Goal: Task Accomplishment & Management: Use online tool/utility

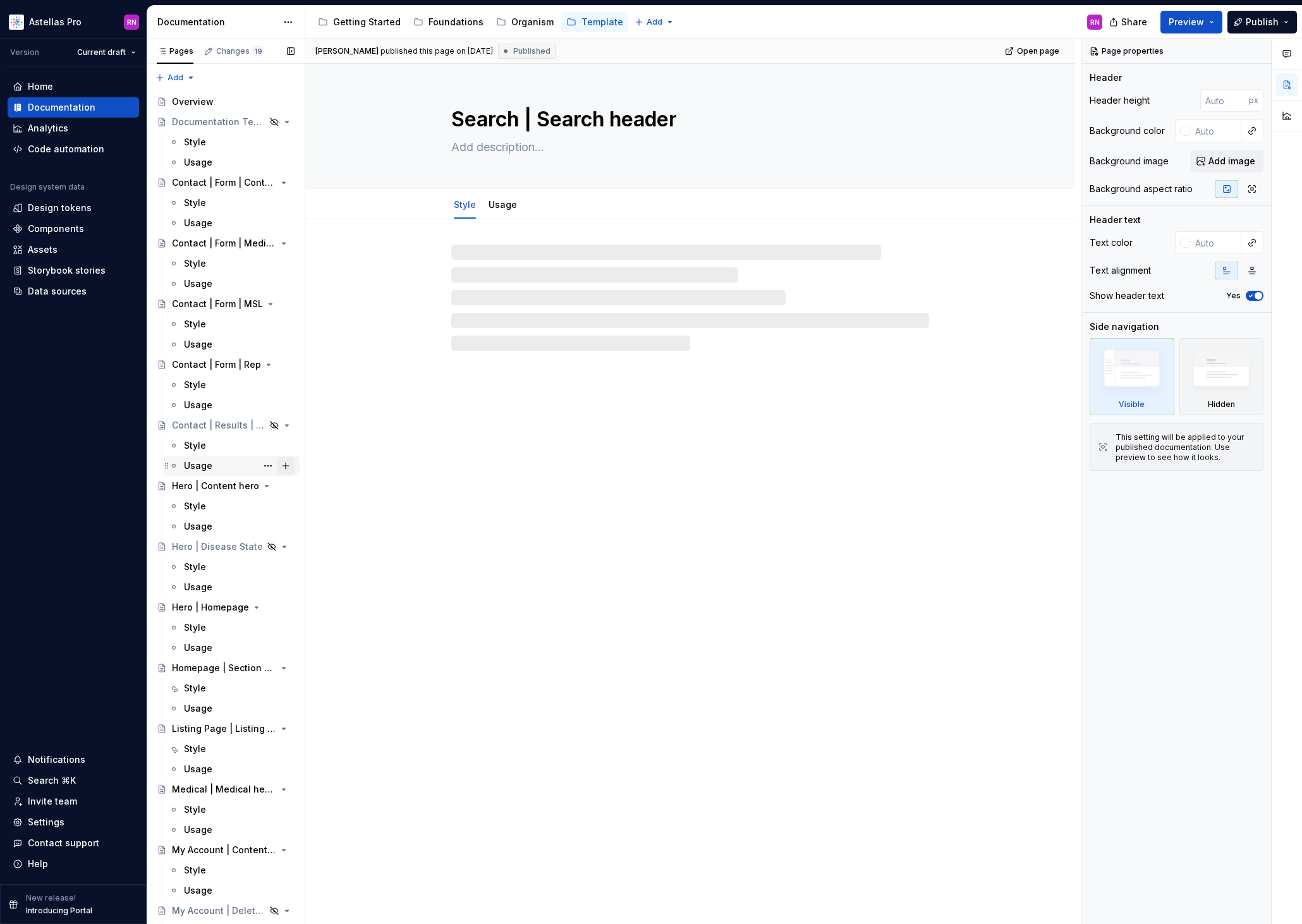
scroll to position [802, 0]
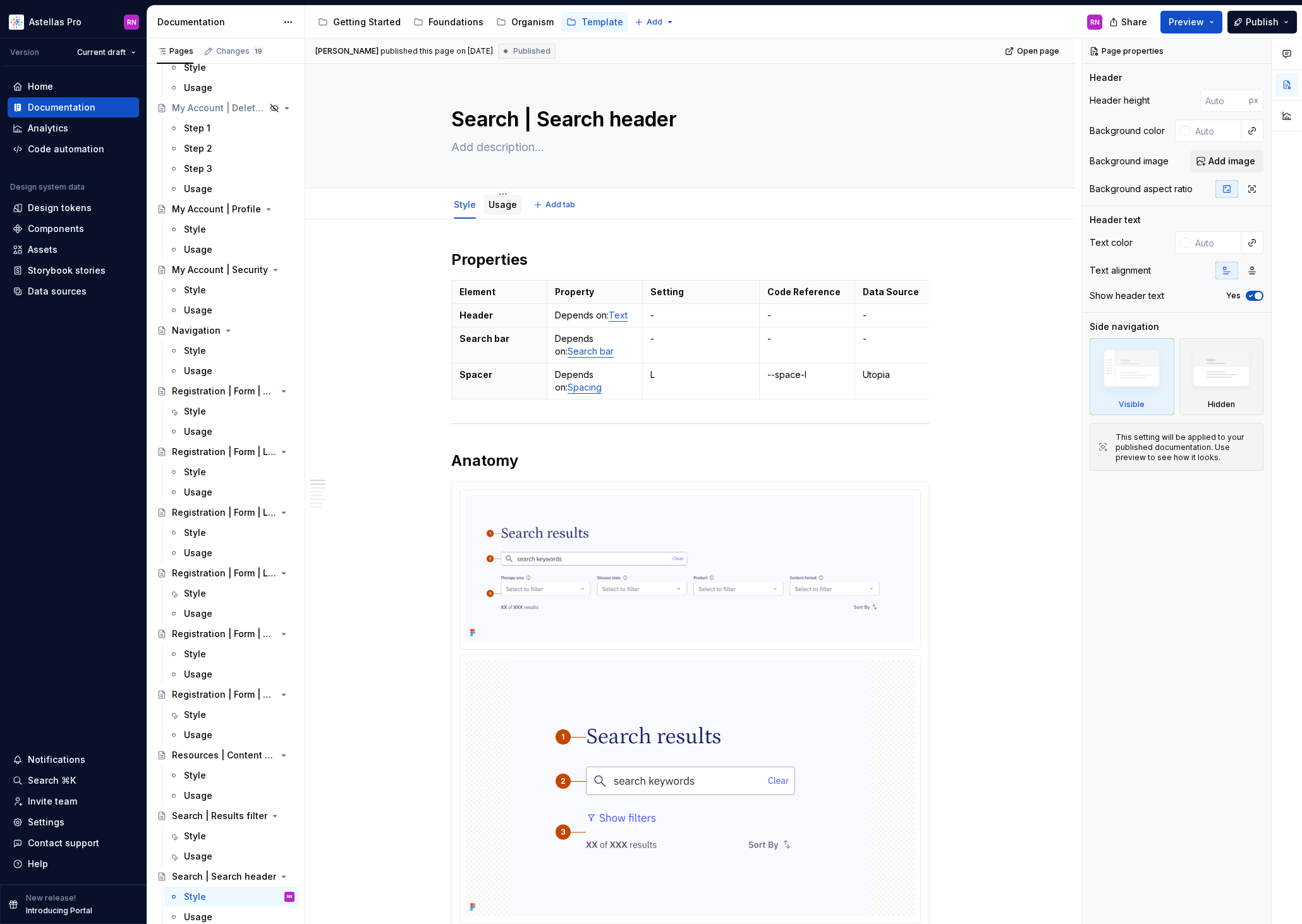
click at [507, 203] on link "Usage" at bounding box center [503, 204] width 29 height 11
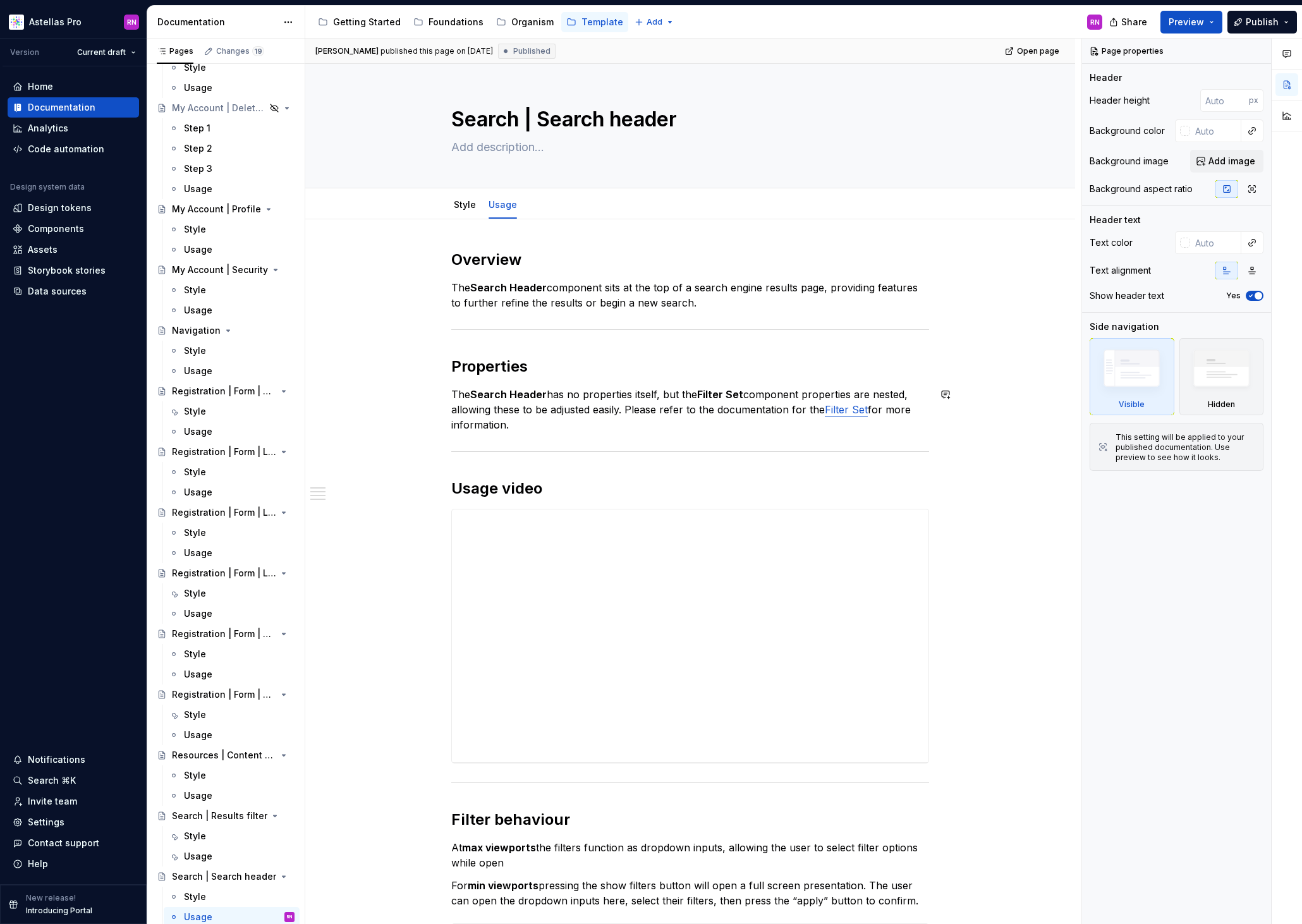
scroll to position [264, 0]
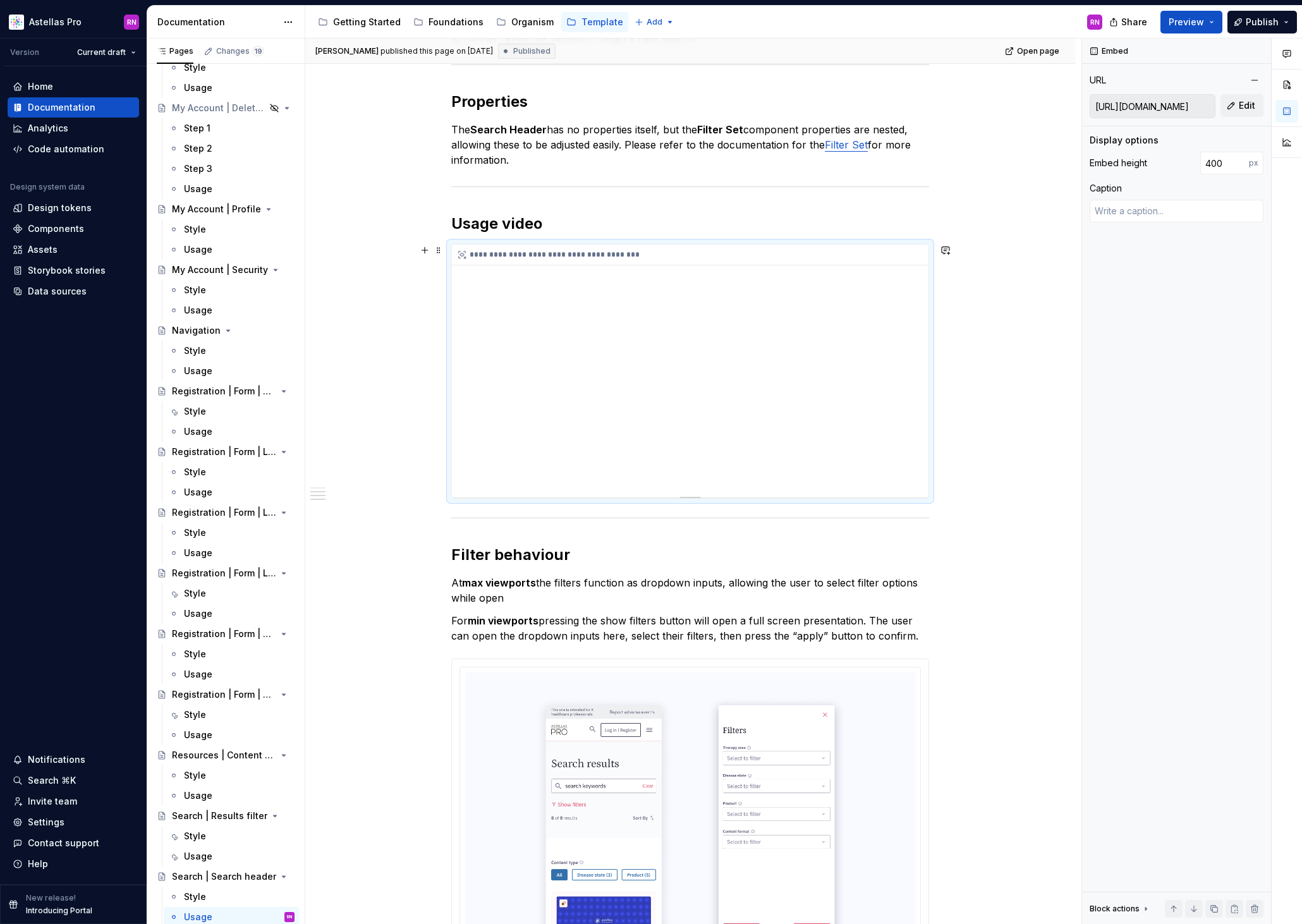
click at [667, 338] on div "**********" at bounding box center [690, 371] width 476 height 253
click at [797, 375] on div "**********" at bounding box center [690, 371] width 476 height 253
click at [1233, 107] on button "Edit" at bounding box center [1242, 105] width 43 height 22
type textarea "*"
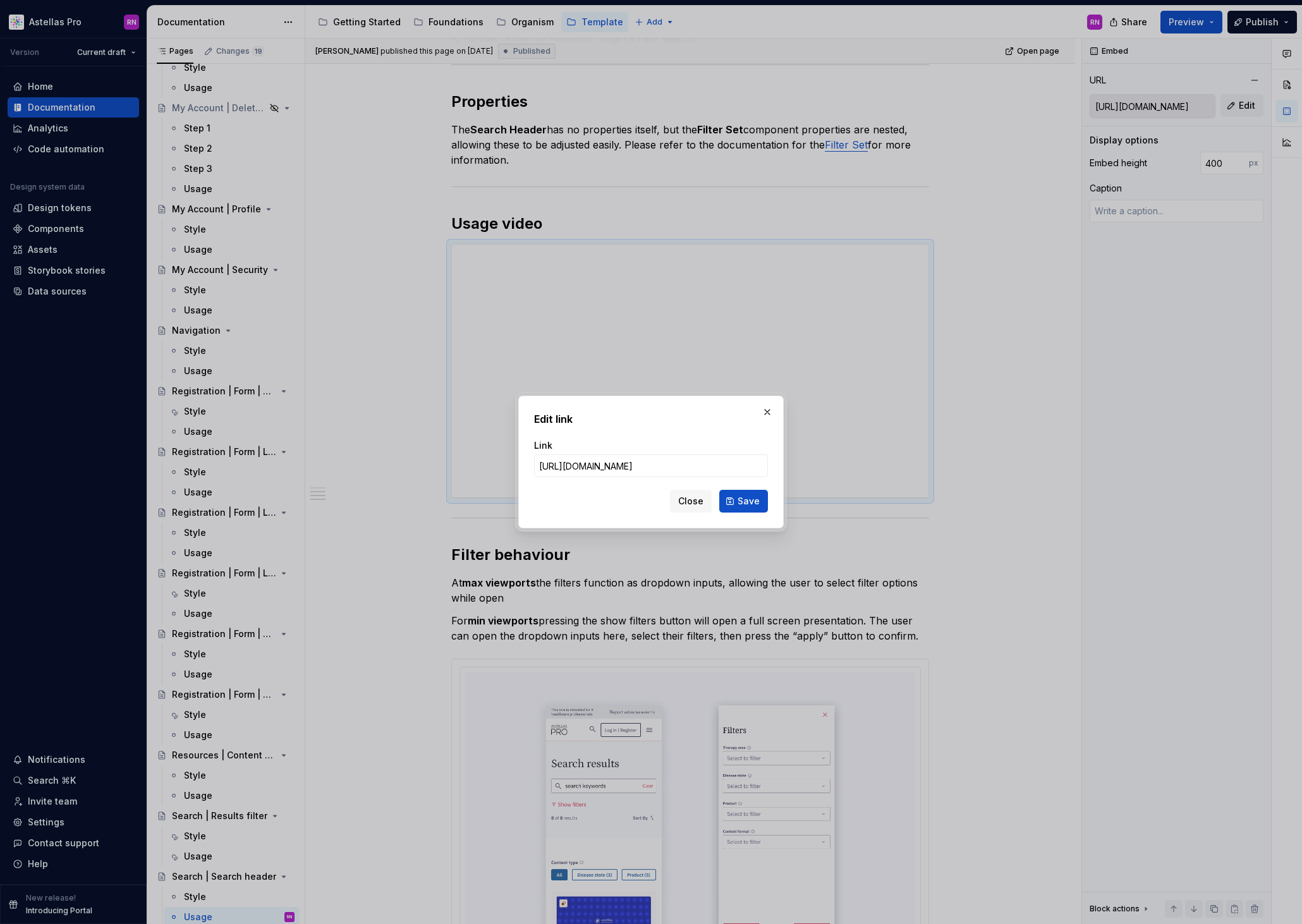
scroll to position [0, 1]
type input "[URL][DOMAIN_NAME]"
click at [746, 502] on span "Save" at bounding box center [749, 501] width 22 height 13
type textarea "*"
type input "[URL][DOMAIN_NAME]"
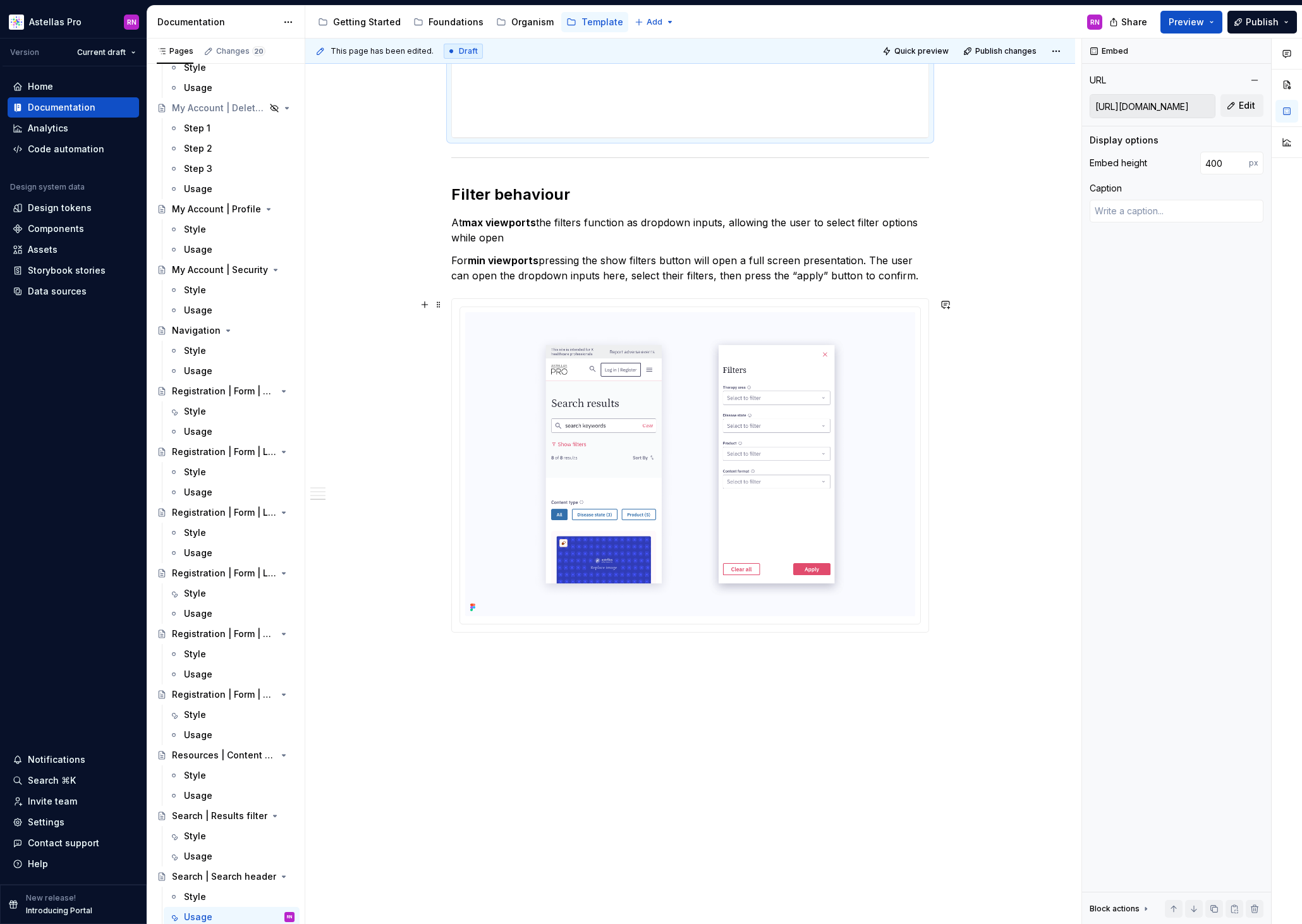
scroll to position [0, 0]
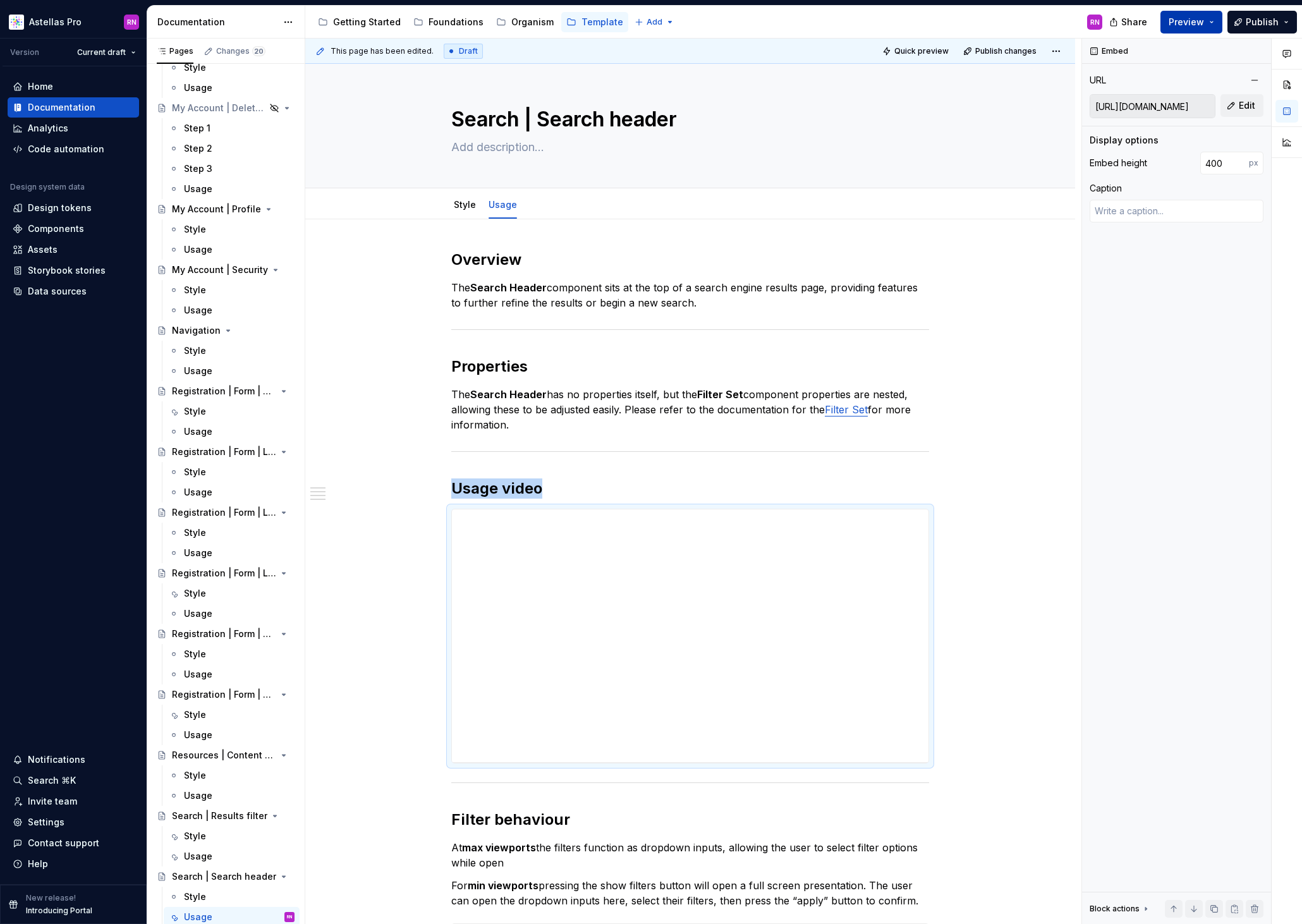
click at [1210, 27] on button "Preview" at bounding box center [1191, 22] width 62 height 22
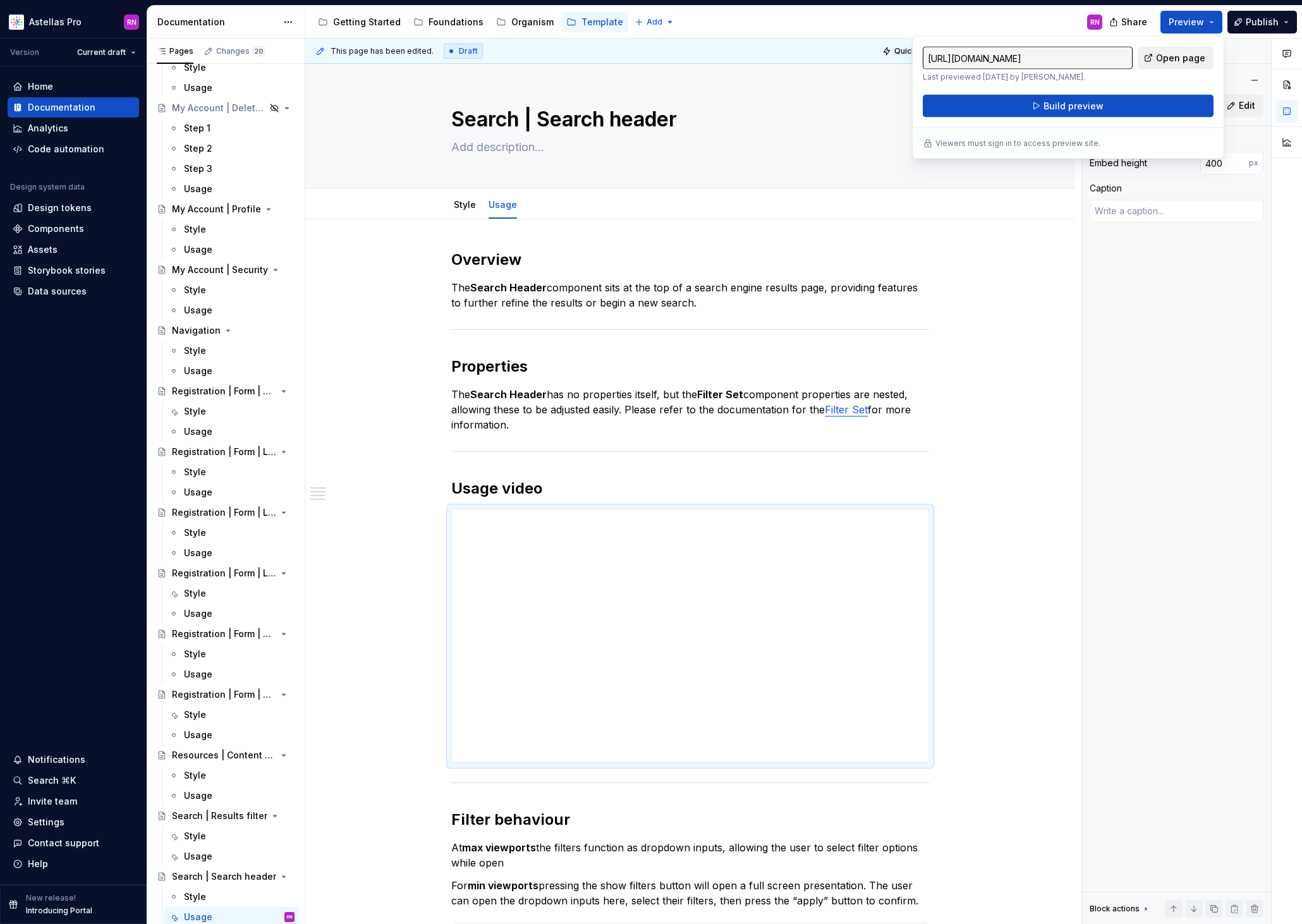
click at [1203, 53] on span "Open page" at bounding box center [1180, 58] width 49 height 13
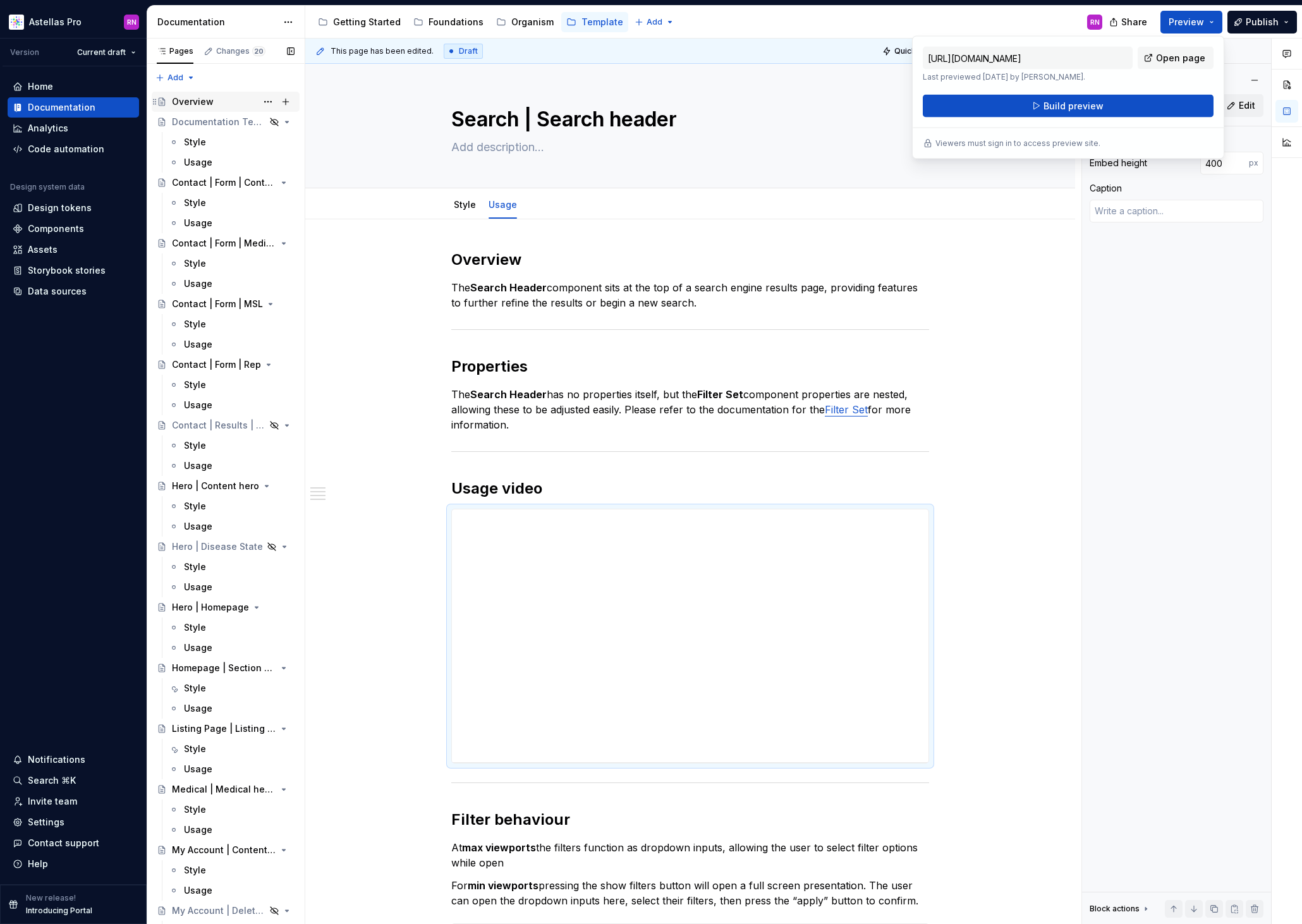
click at [215, 106] on div "Overview" at bounding box center [233, 102] width 123 height 18
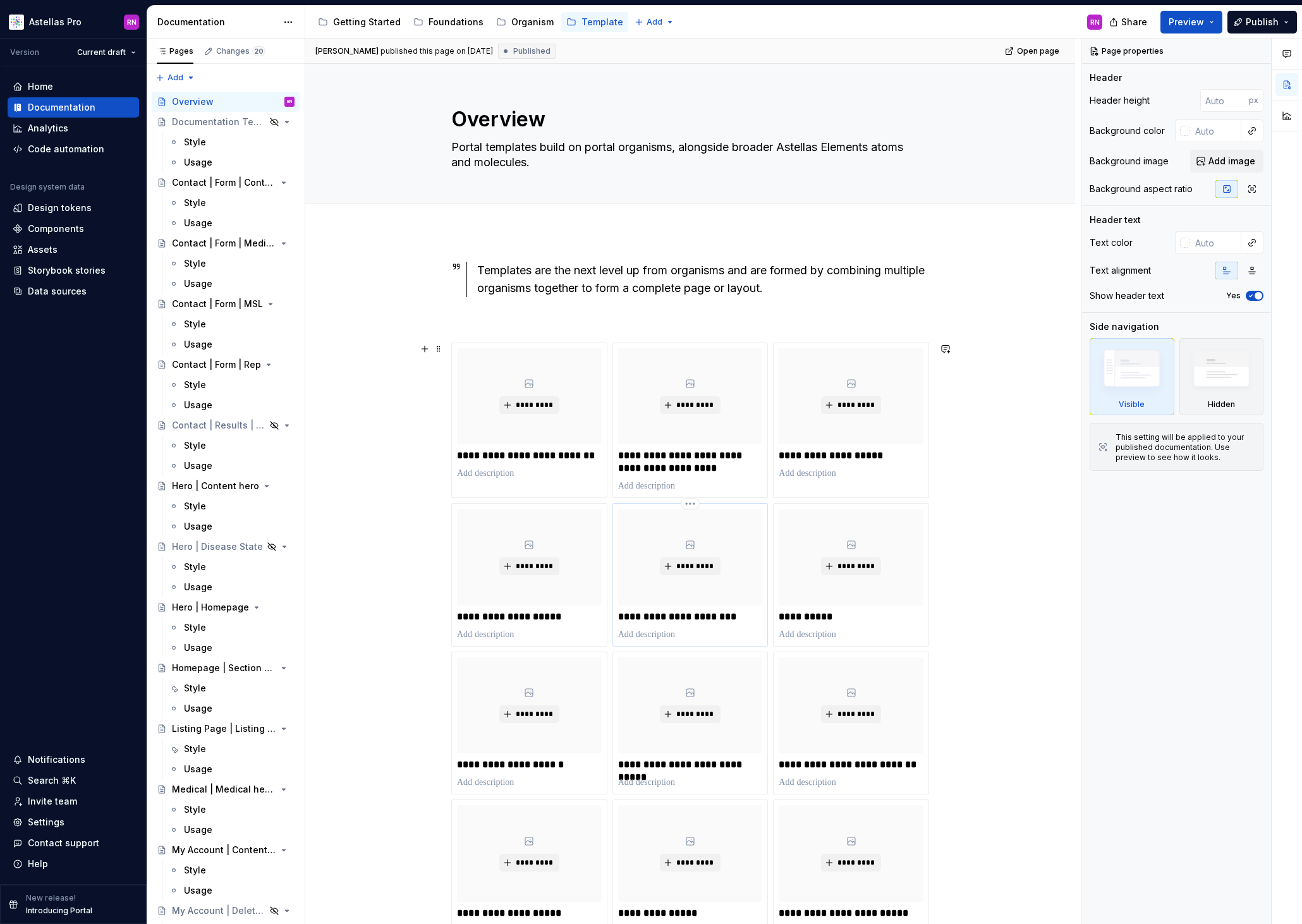
click at [698, 594] on div "*********" at bounding box center [690, 556] width 144 height 96
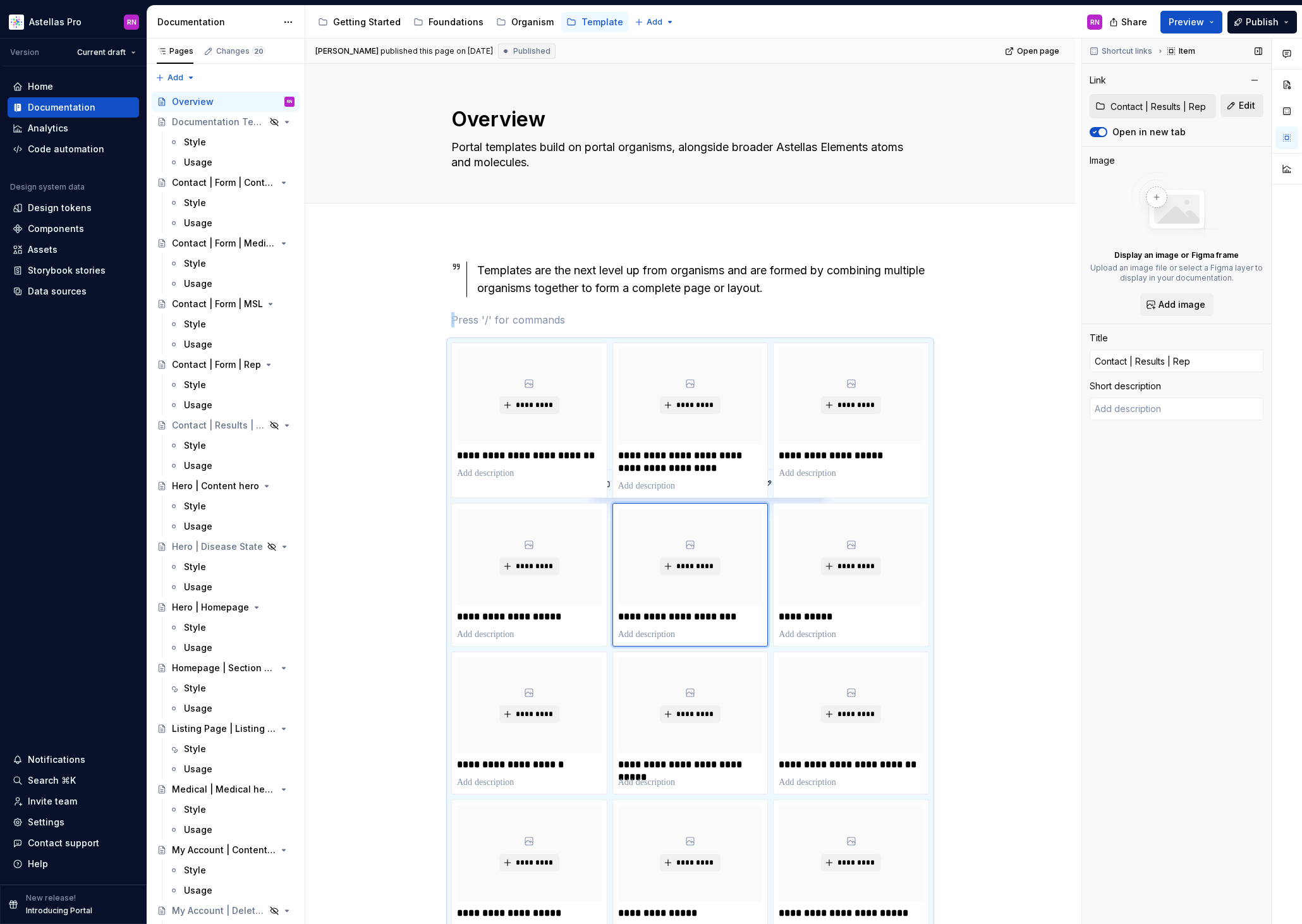
click at [1250, 106] on span "Edit" at bounding box center [1247, 106] width 16 height 13
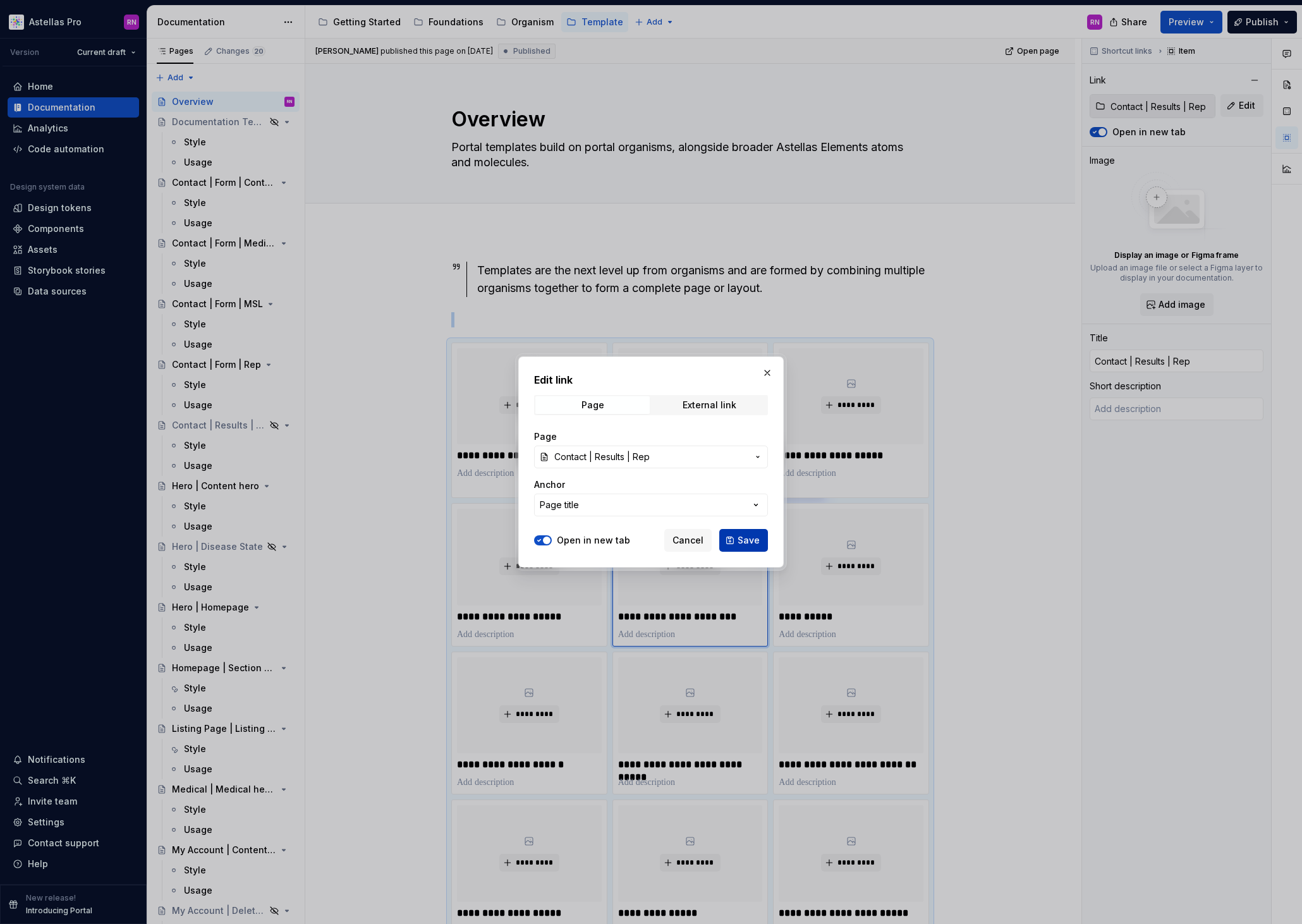
click at [751, 538] on span "Save" at bounding box center [749, 540] width 22 height 13
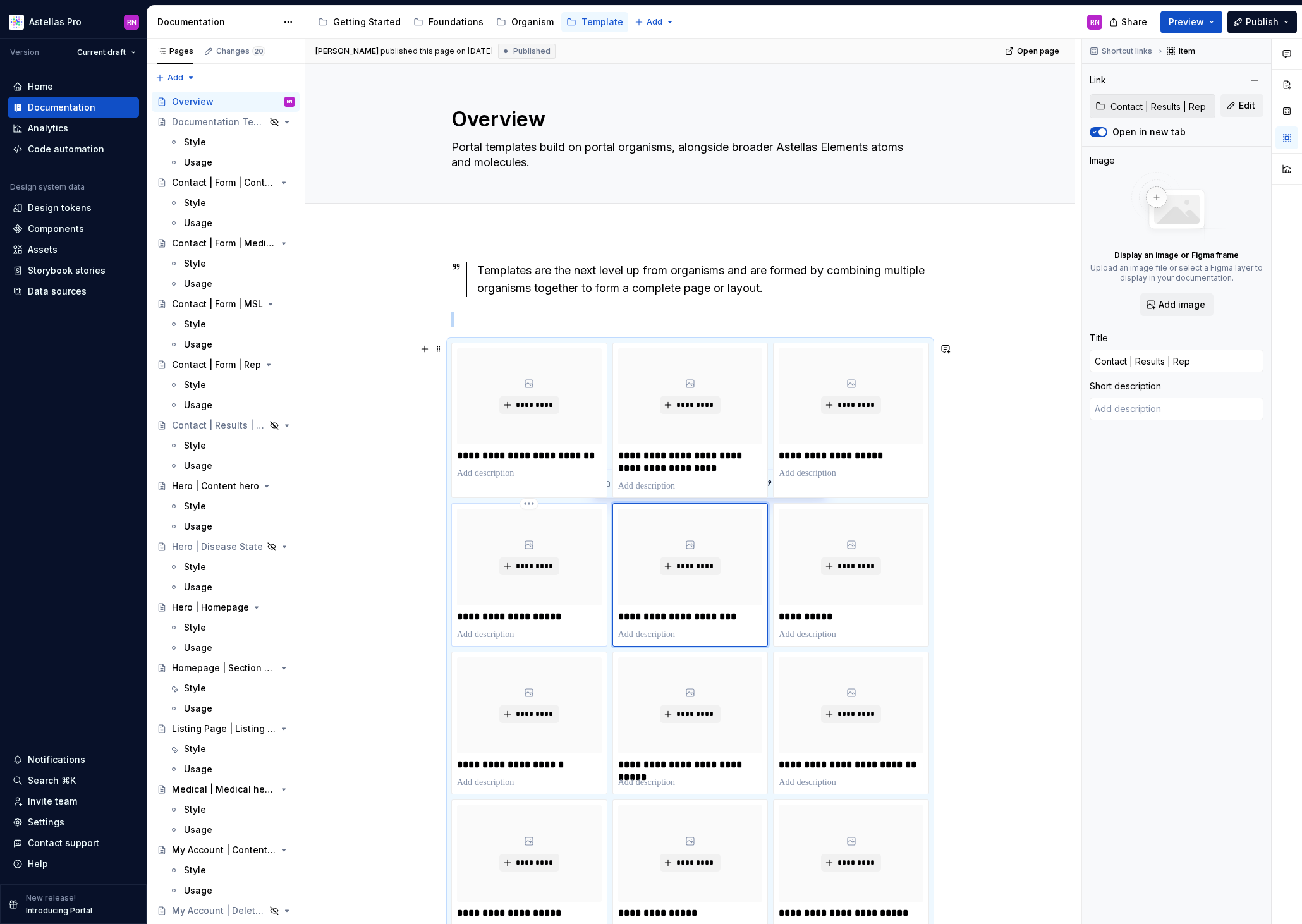
type textarea "*"
type input "Contact | Form | Rep"
click at [595, 540] on div "*********" at bounding box center [529, 556] width 144 height 96
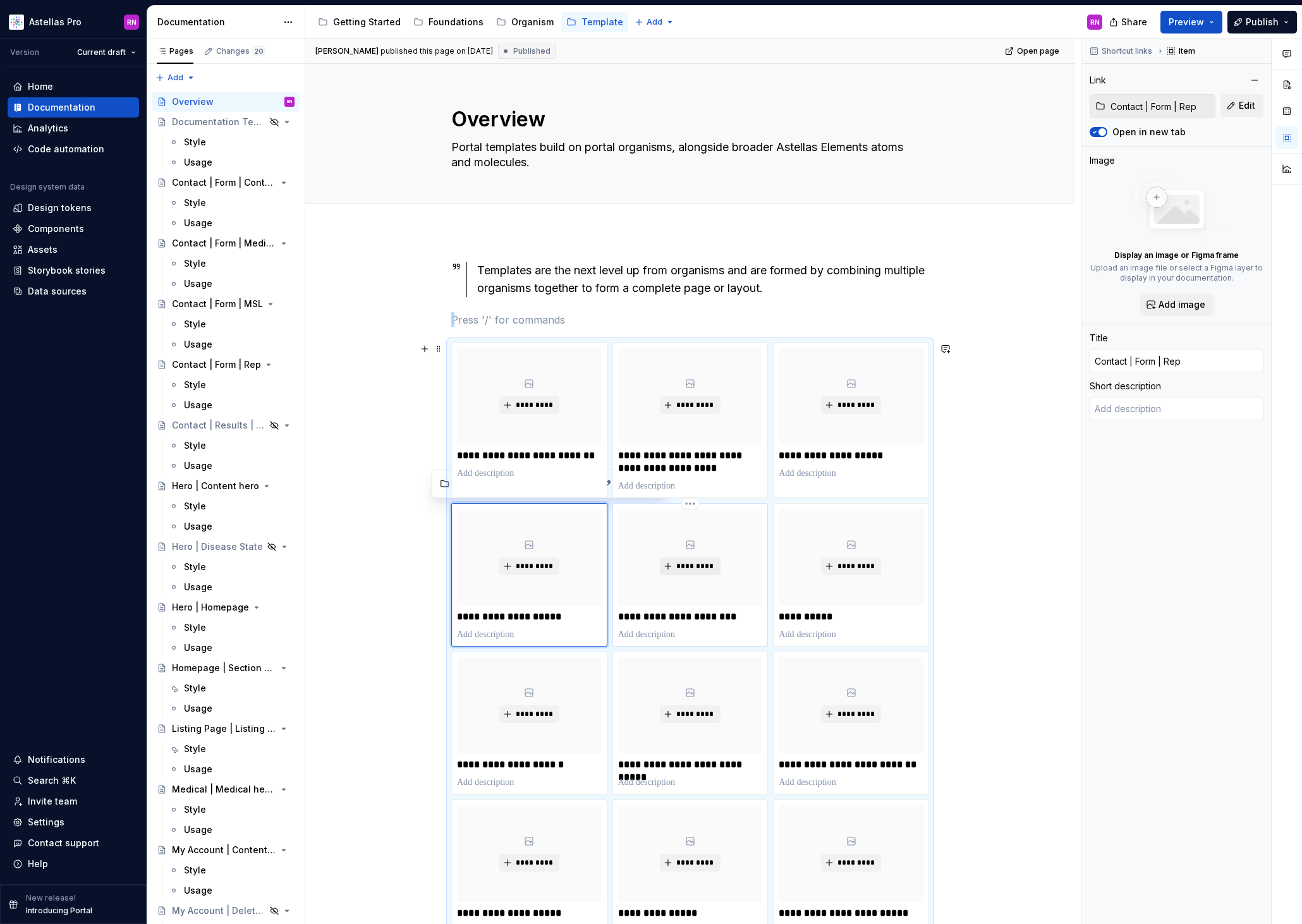
type textarea "*"
type input "Contact | Results | Rep"
click at [684, 563] on span "*********" at bounding box center [695, 566] width 39 height 10
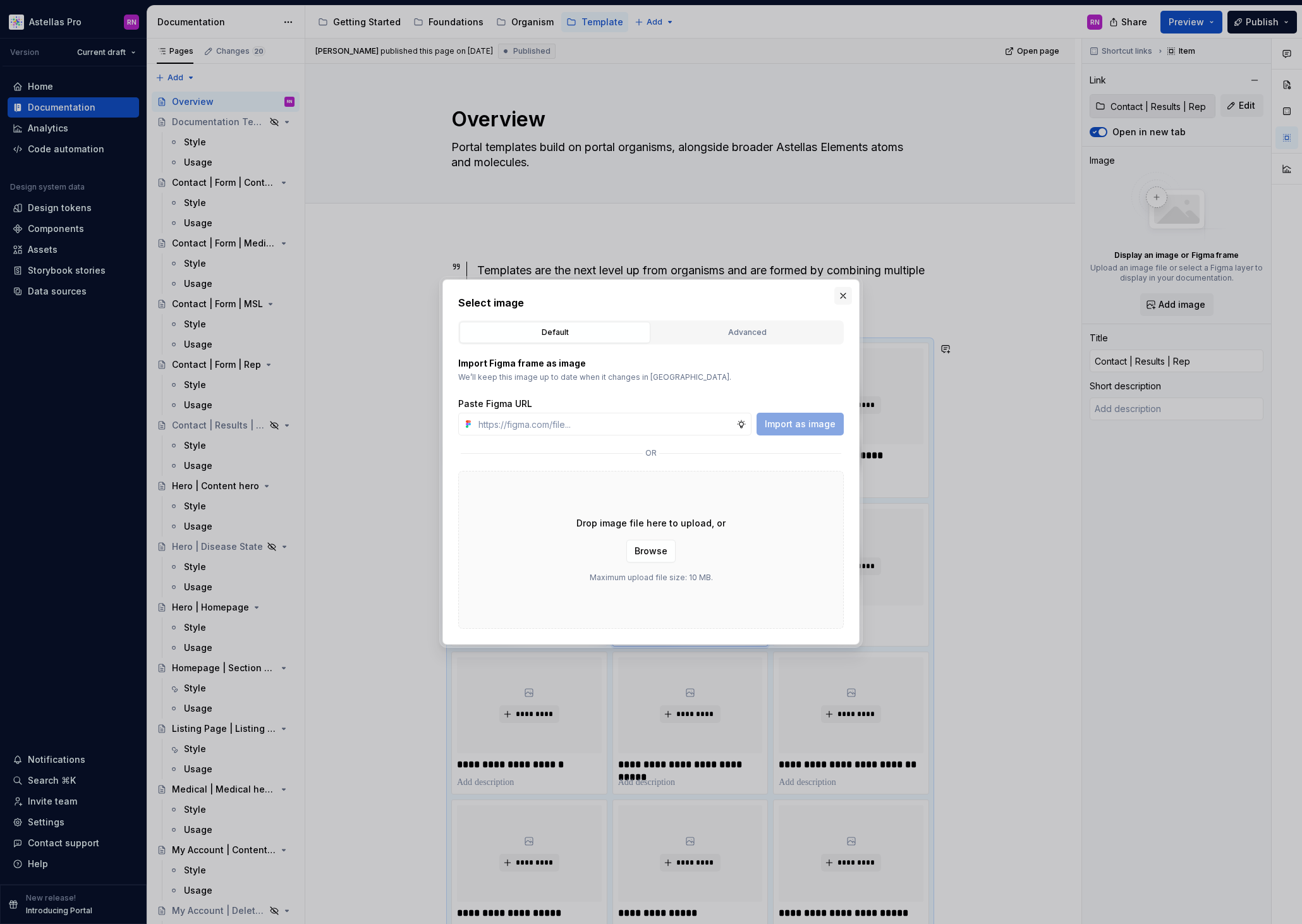
click at [846, 294] on button "button" at bounding box center [843, 296] width 18 height 18
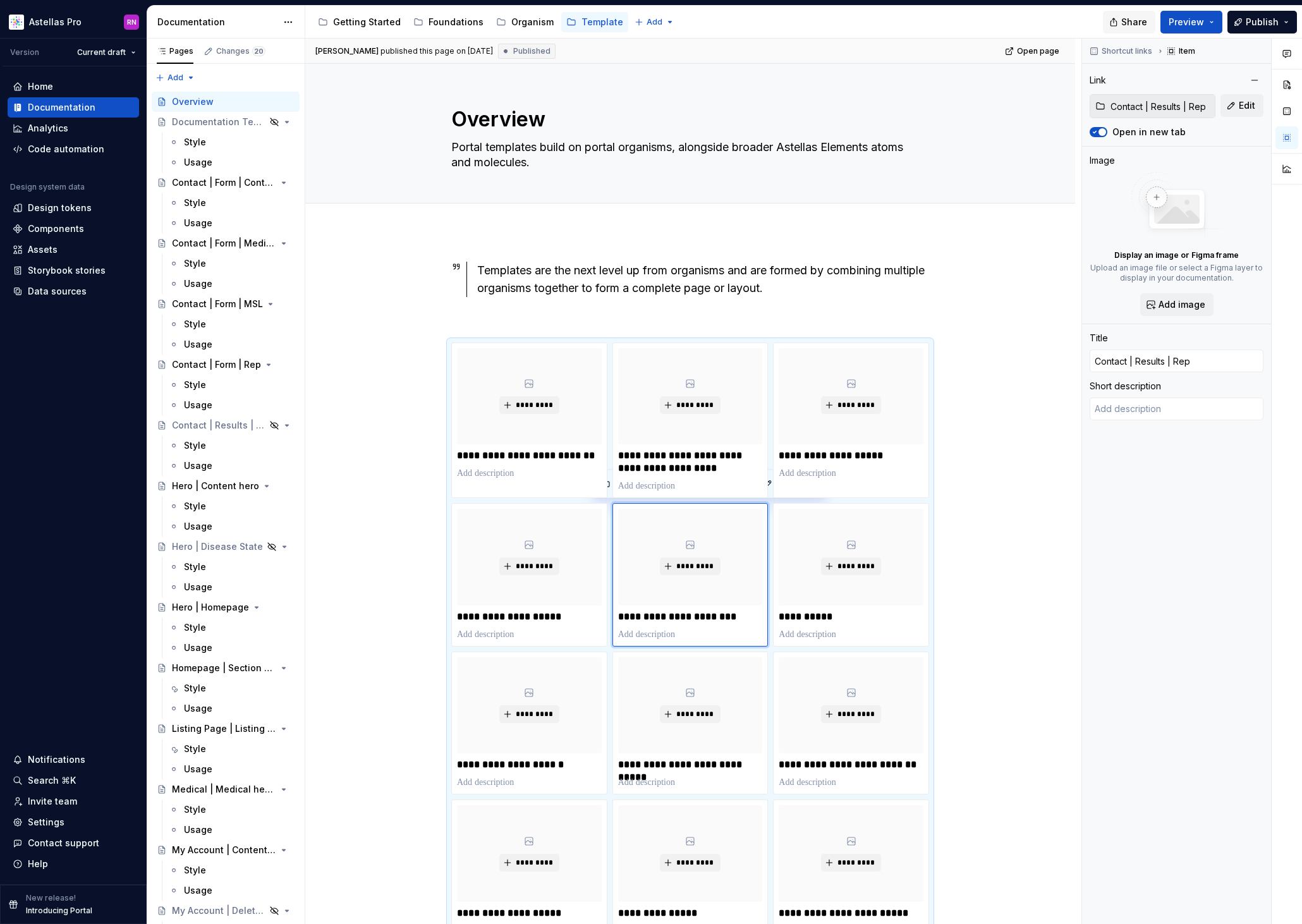
type textarea "*"
